Goal: Check status: Check status

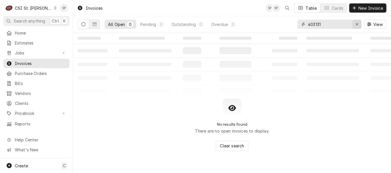
click at [357, 23] on icon "Erase input" at bounding box center [357, 24] width 3 height 4
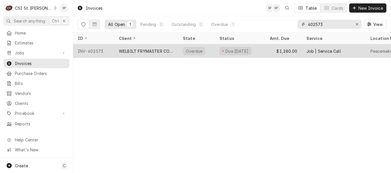
type input "402573"
click at [102, 50] on div "INV-402573" at bounding box center [93, 51] width 41 height 14
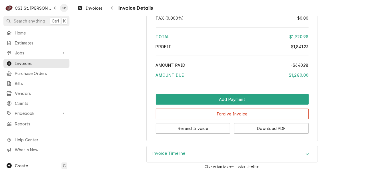
scroll to position [1522, 0]
click at [307, 155] on icon "Accordion Header" at bounding box center [308, 154] width 4 height 5
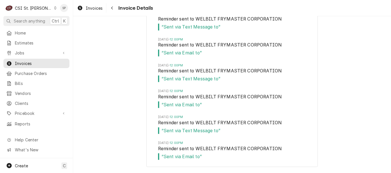
scroll to position [1887, 0]
